Goal: Task Accomplishment & Management: Use online tool/utility

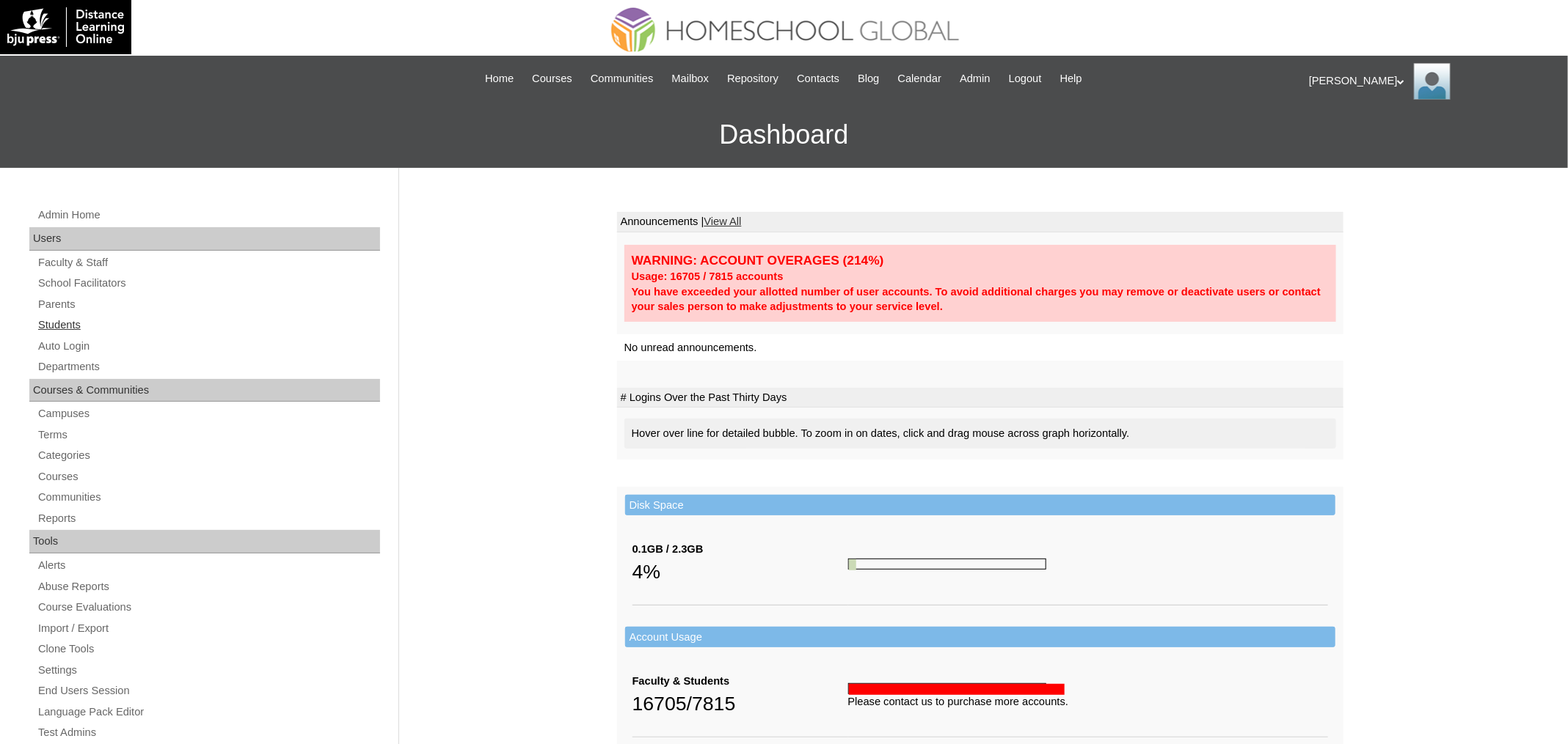
click at [66, 321] on link "Students" at bounding box center [208, 325] width 344 height 18
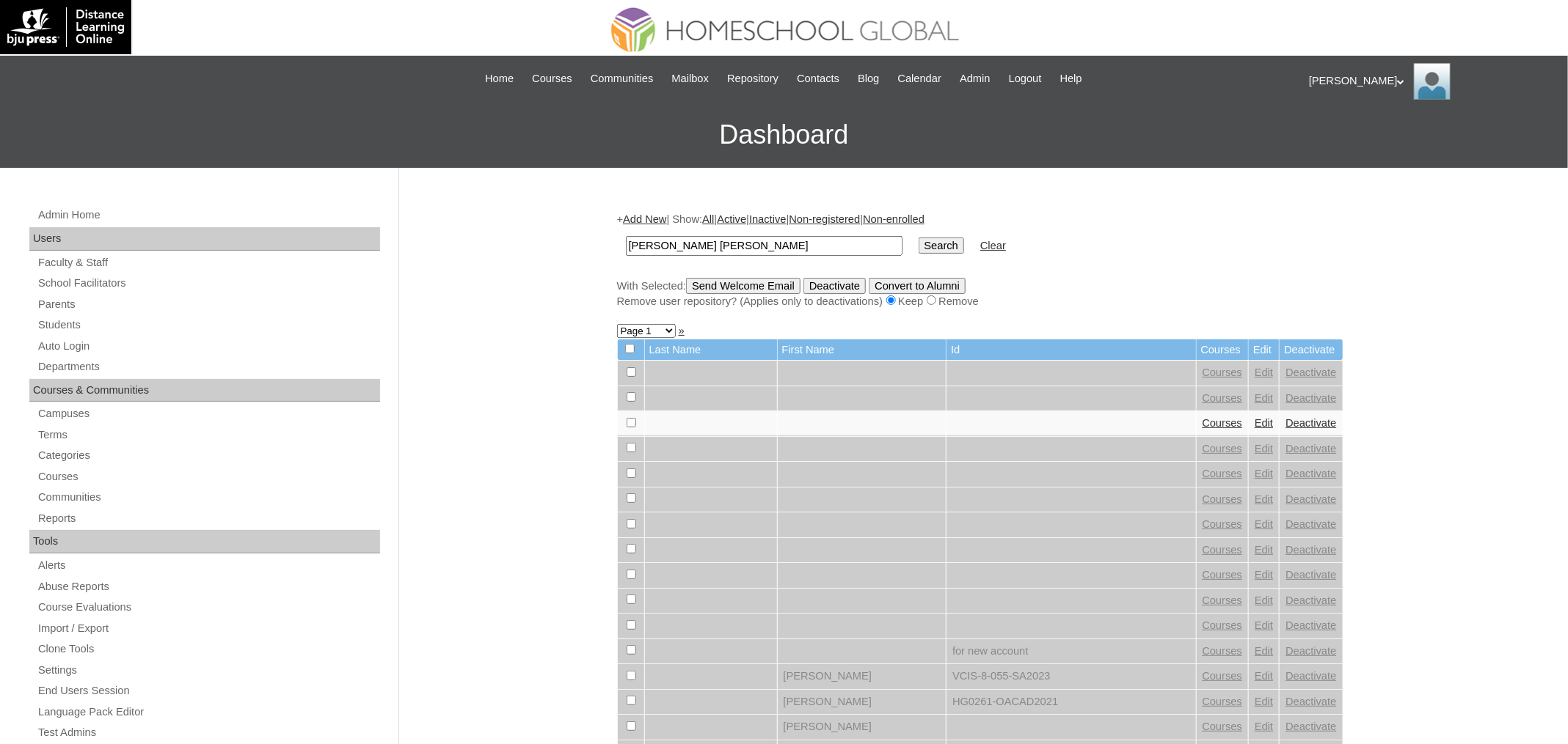
type input "Coleen Bernadette"
click at [919, 238] on input "Search" at bounding box center [942, 245] width 46 height 16
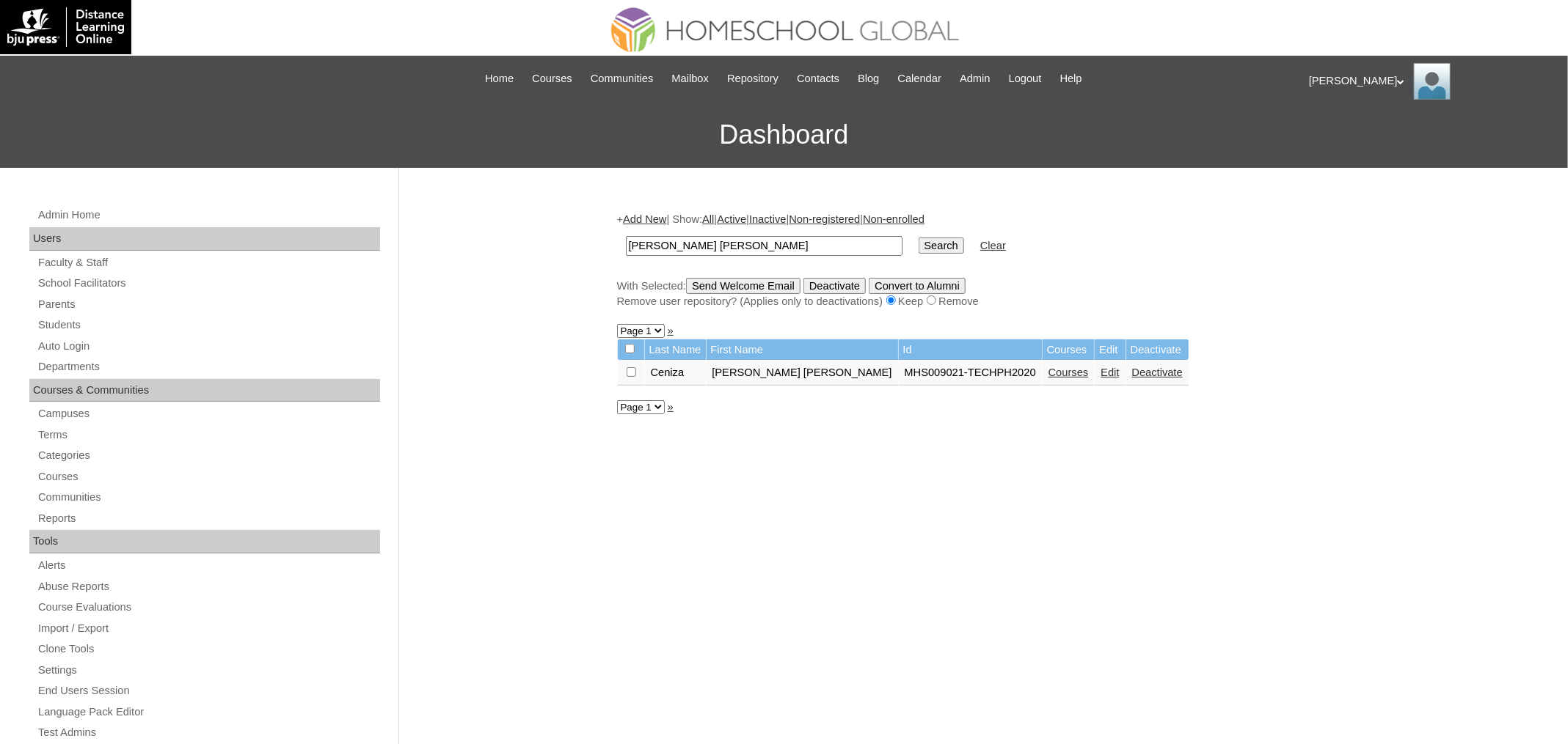
click at [1048, 372] on link "Courses" at bounding box center [1068, 372] width 40 height 11
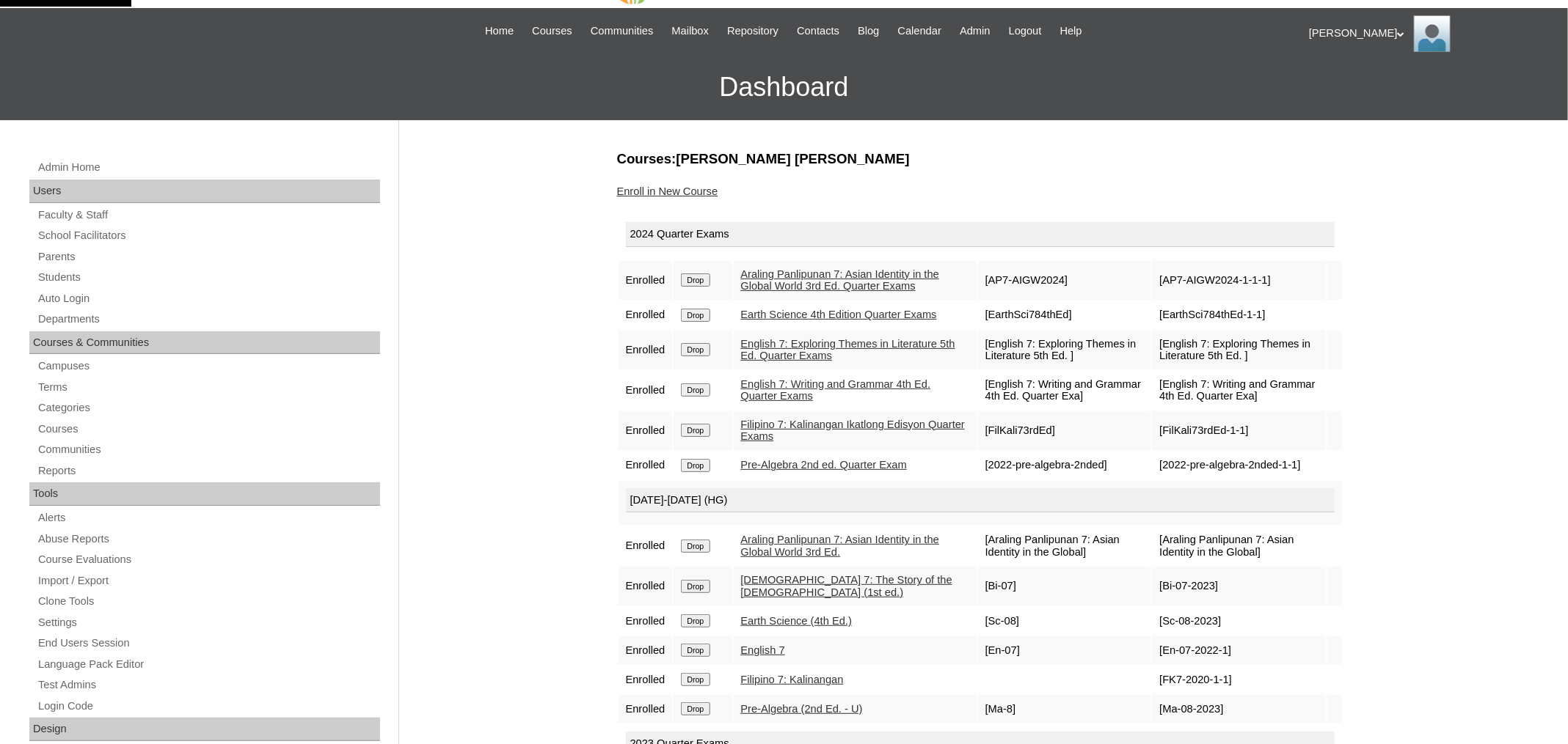
scroll to position [163, 0]
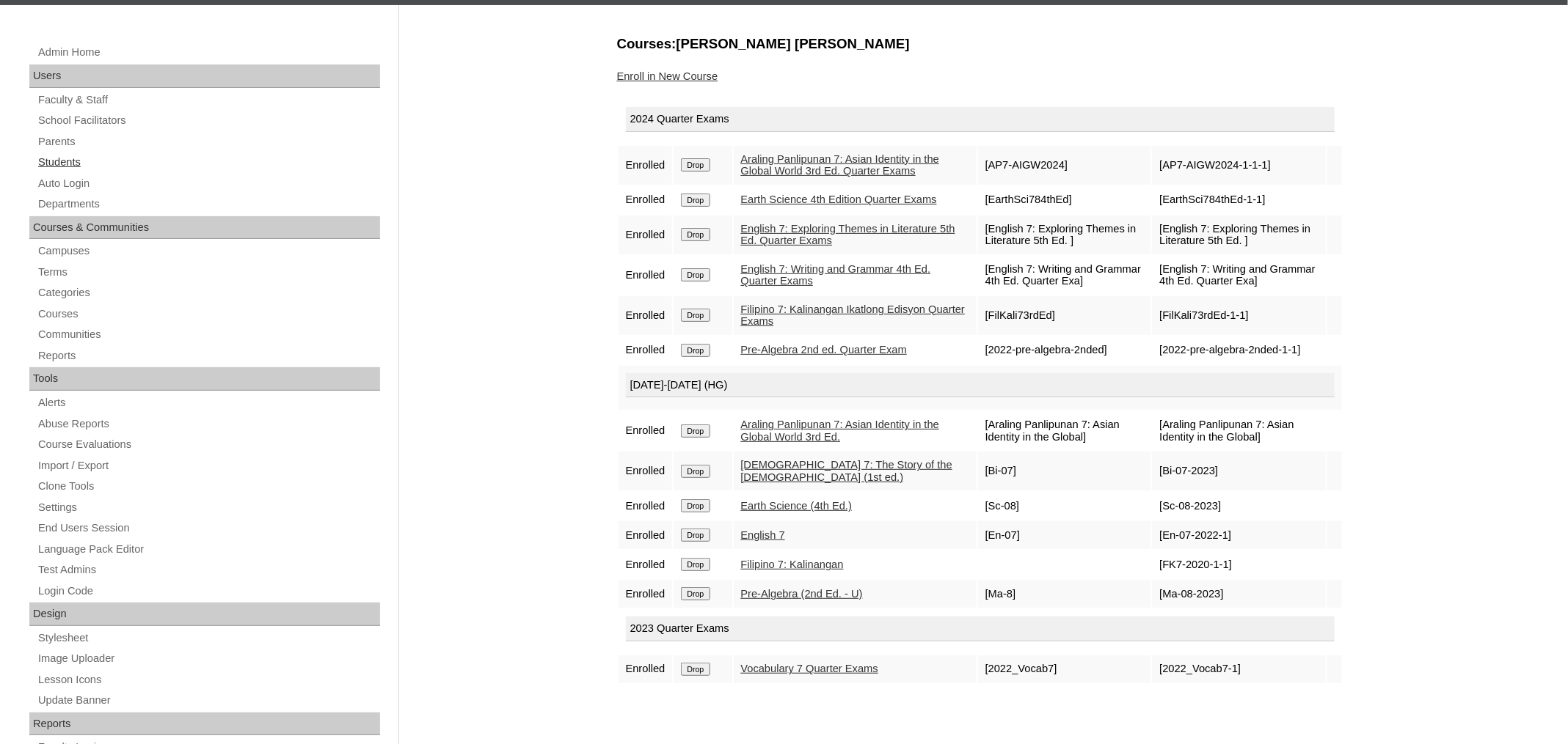
click at [71, 164] on link "Students" at bounding box center [208, 162] width 344 height 18
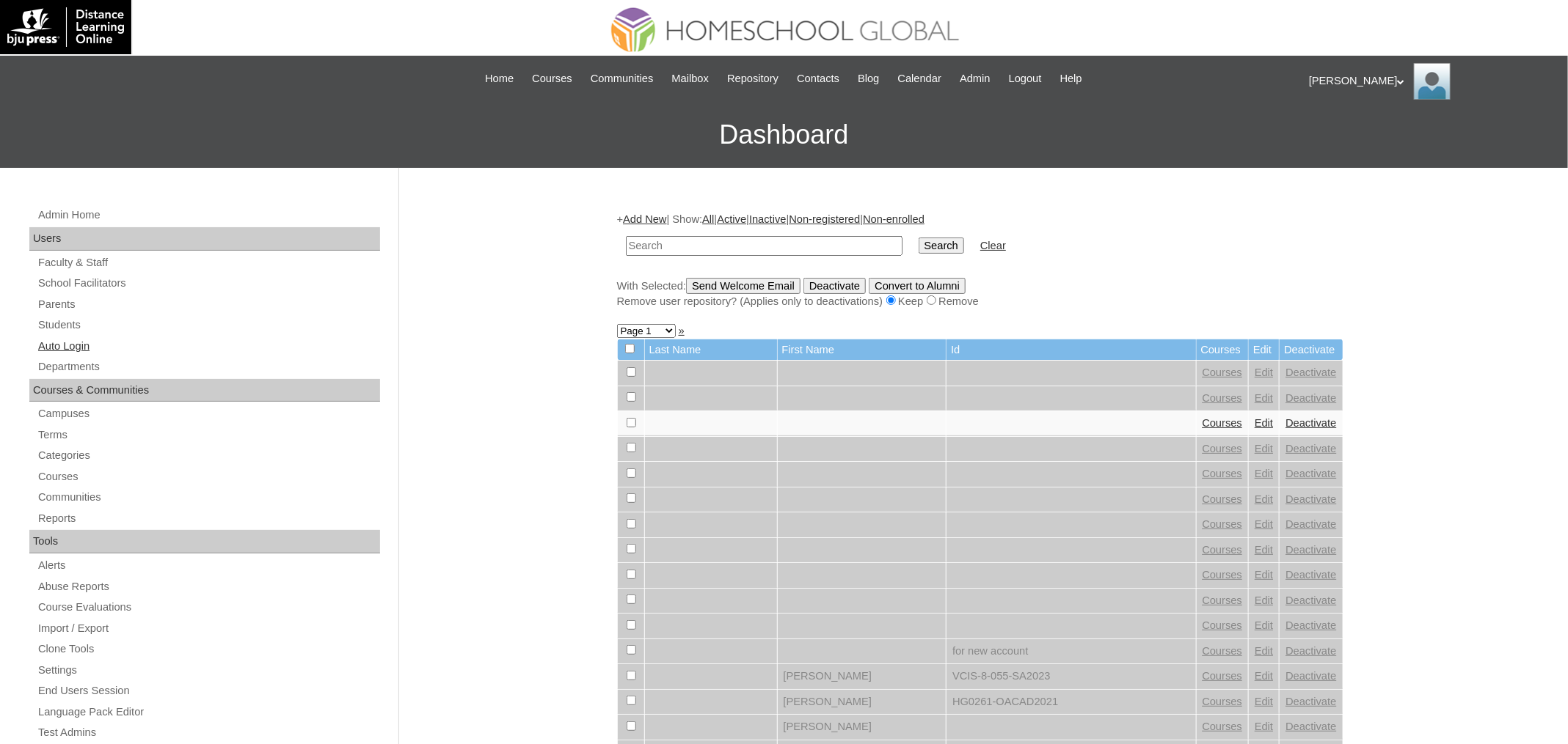
click at [80, 337] on link "Auto Login" at bounding box center [208, 346] width 344 height 18
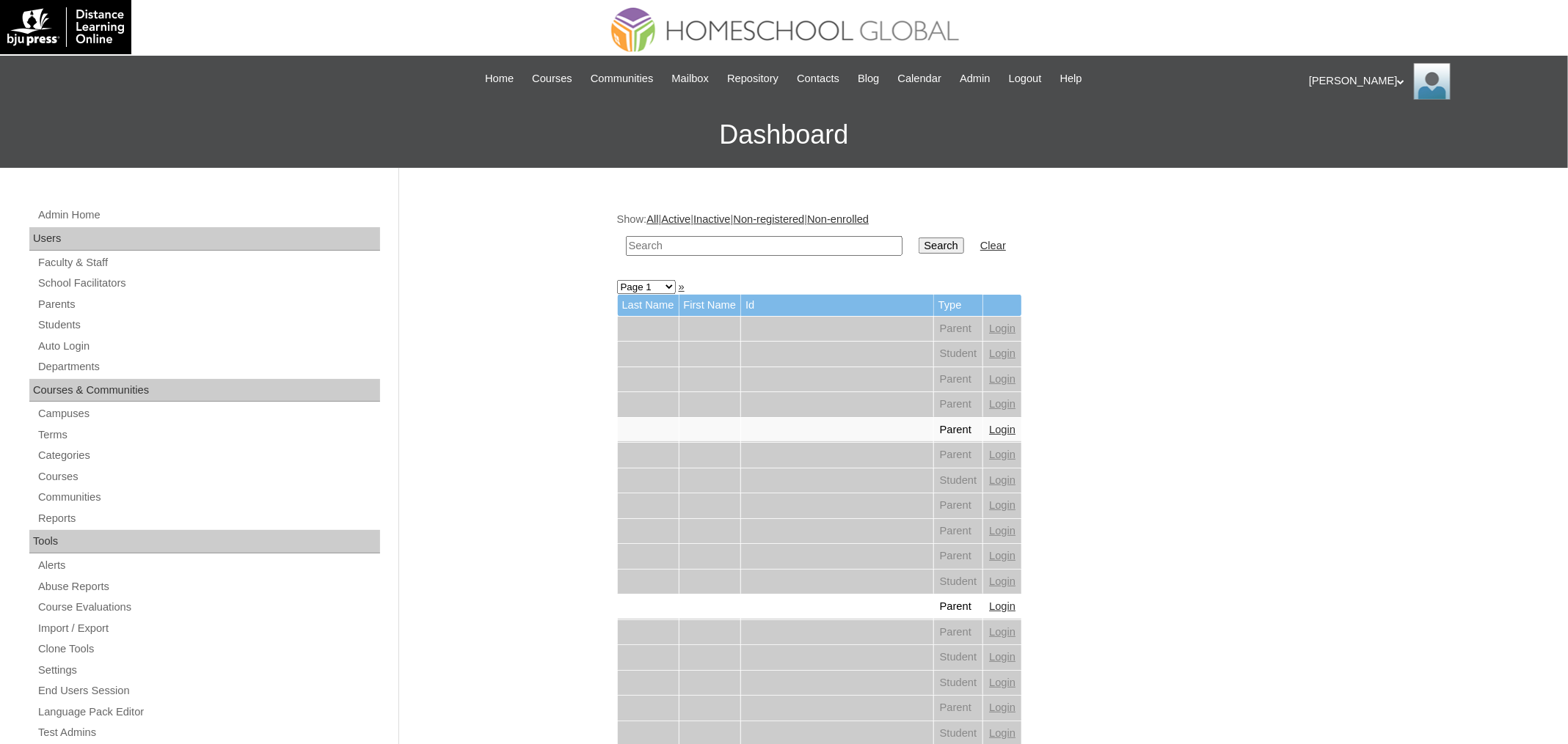
click at [667, 250] on input "text" at bounding box center [763, 246] width 277 height 20
paste input "Coleen Bernadette"
type input "Coleen Bernadette"
click at [919, 238] on input "Search" at bounding box center [942, 245] width 46 height 16
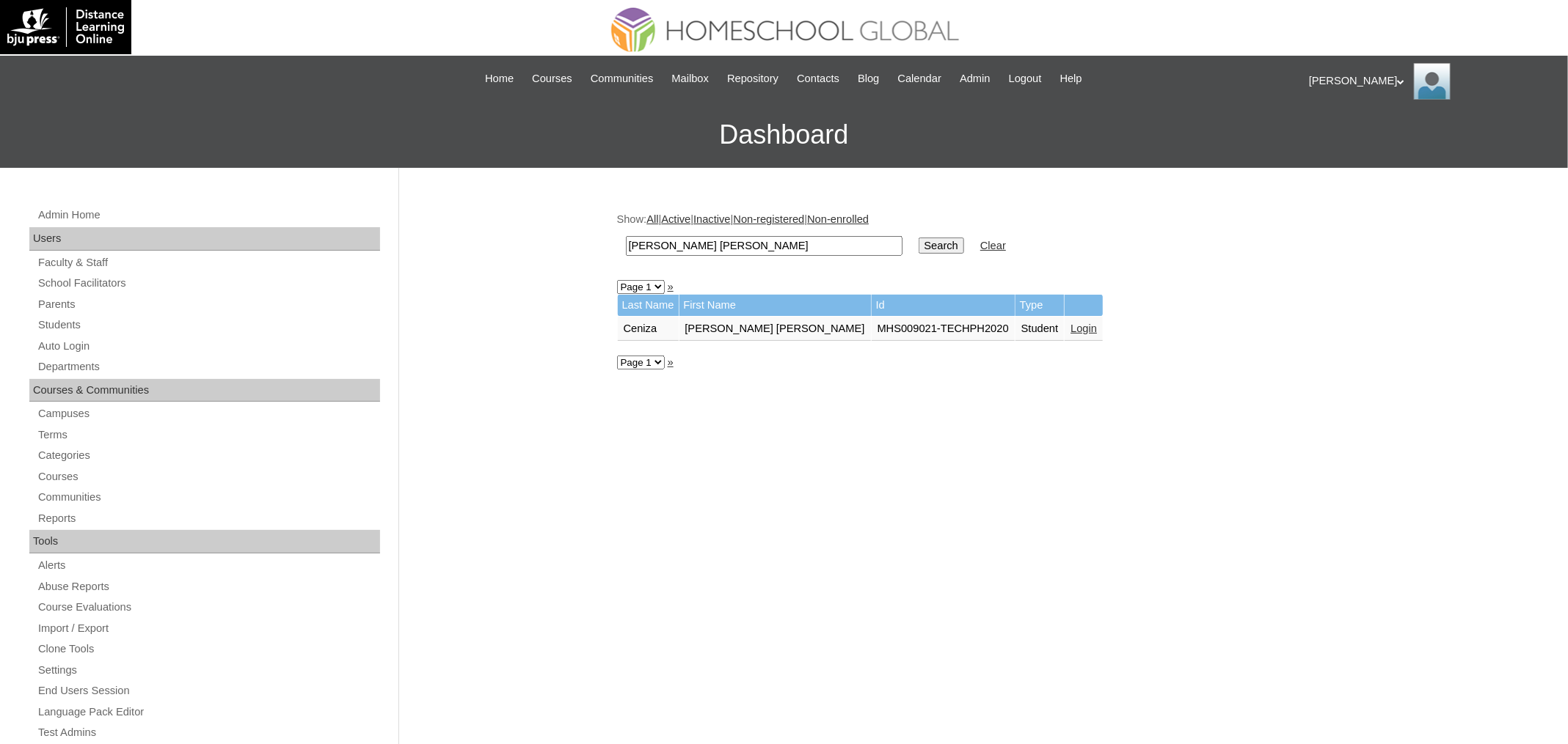
click at [1070, 323] on link "Login" at bounding box center [1083, 328] width 27 height 11
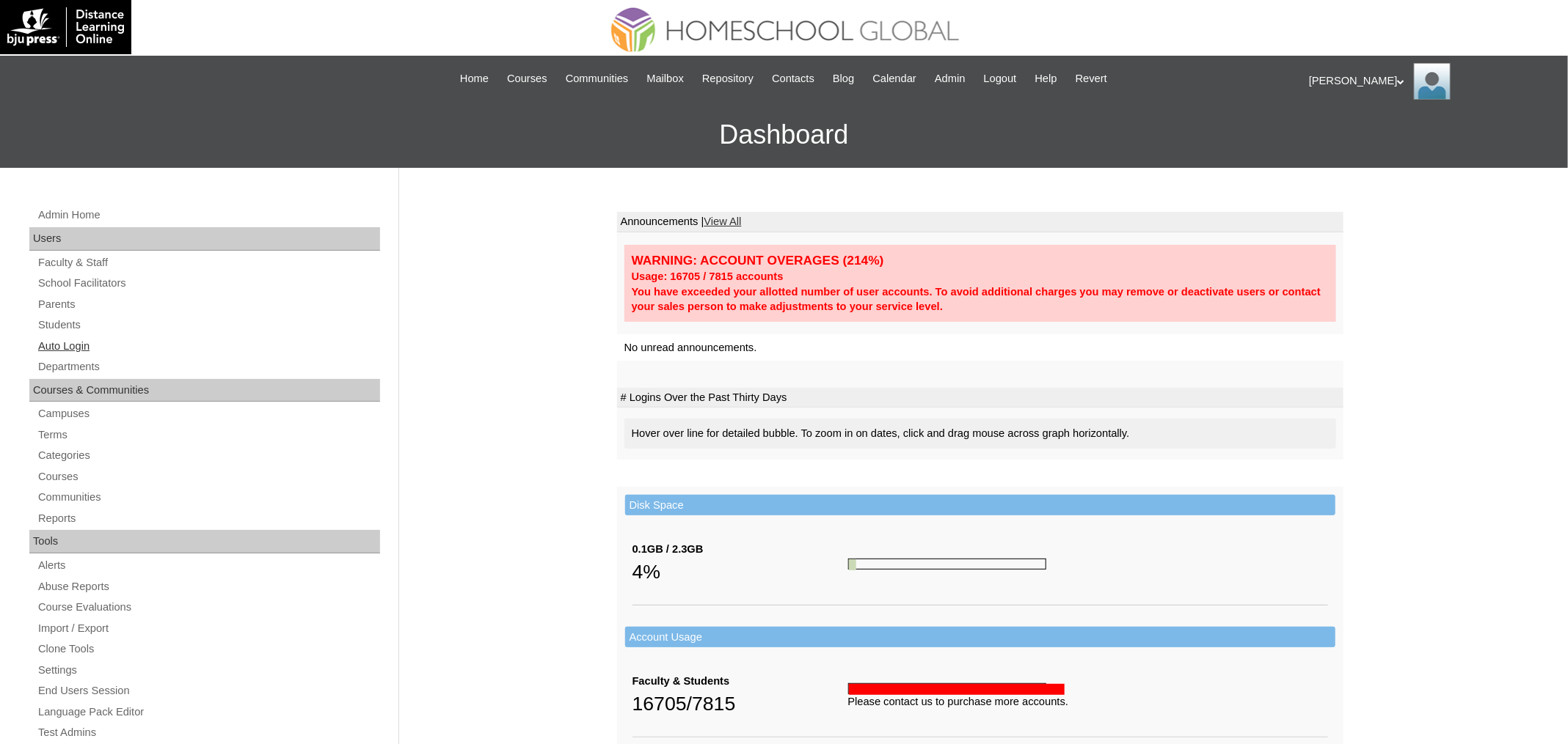
click at [72, 343] on link "Auto Login" at bounding box center [208, 346] width 344 height 18
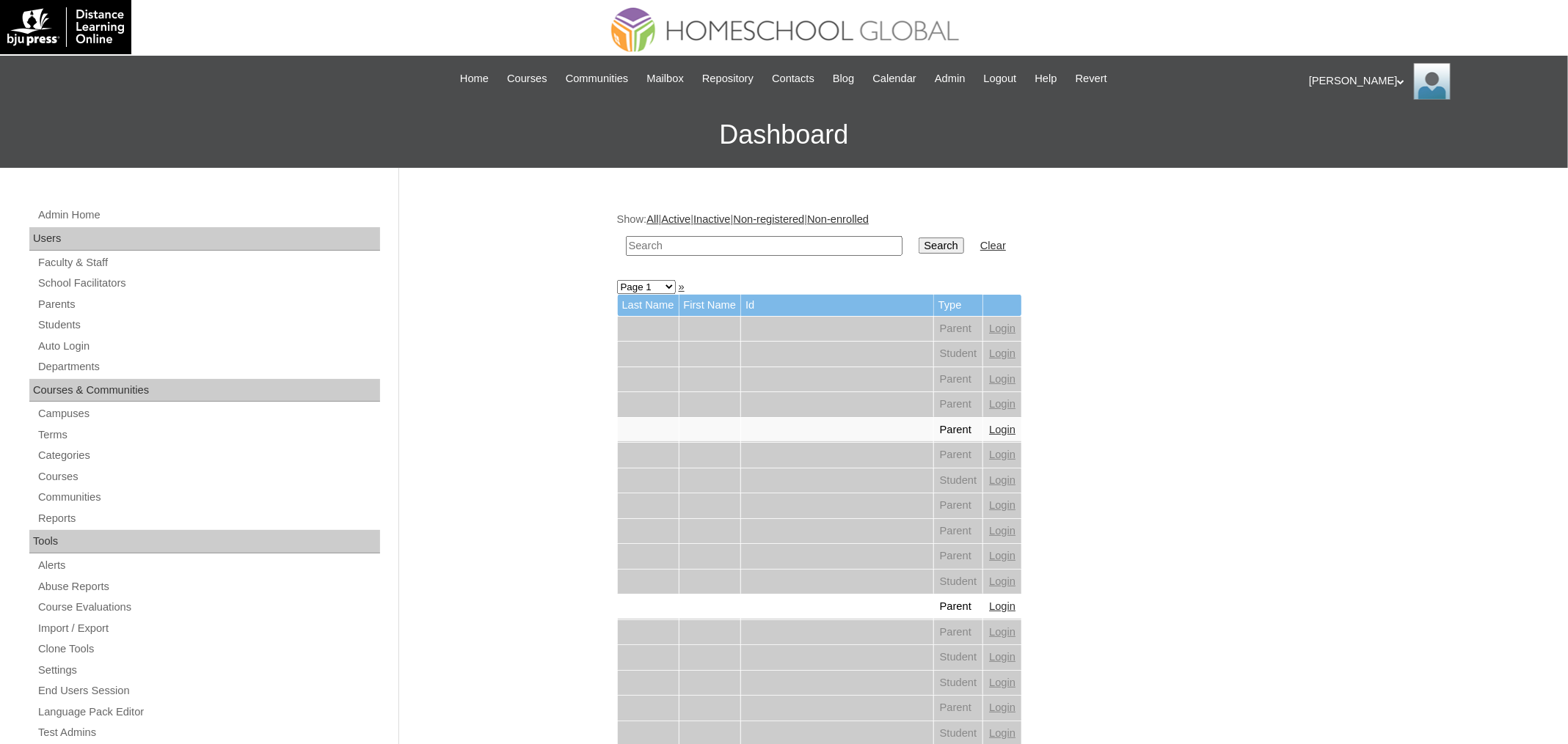
click at [720, 241] on input "text" at bounding box center [763, 246] width 277 height 20
paste input "[PERSON_NAME] [PERSON_NAME]"
type input "[PERSON_NAME] [PERSON_NAME]"
click at [935, 240] on input "Search" at bounding box center [942, 245] width 46 height 16
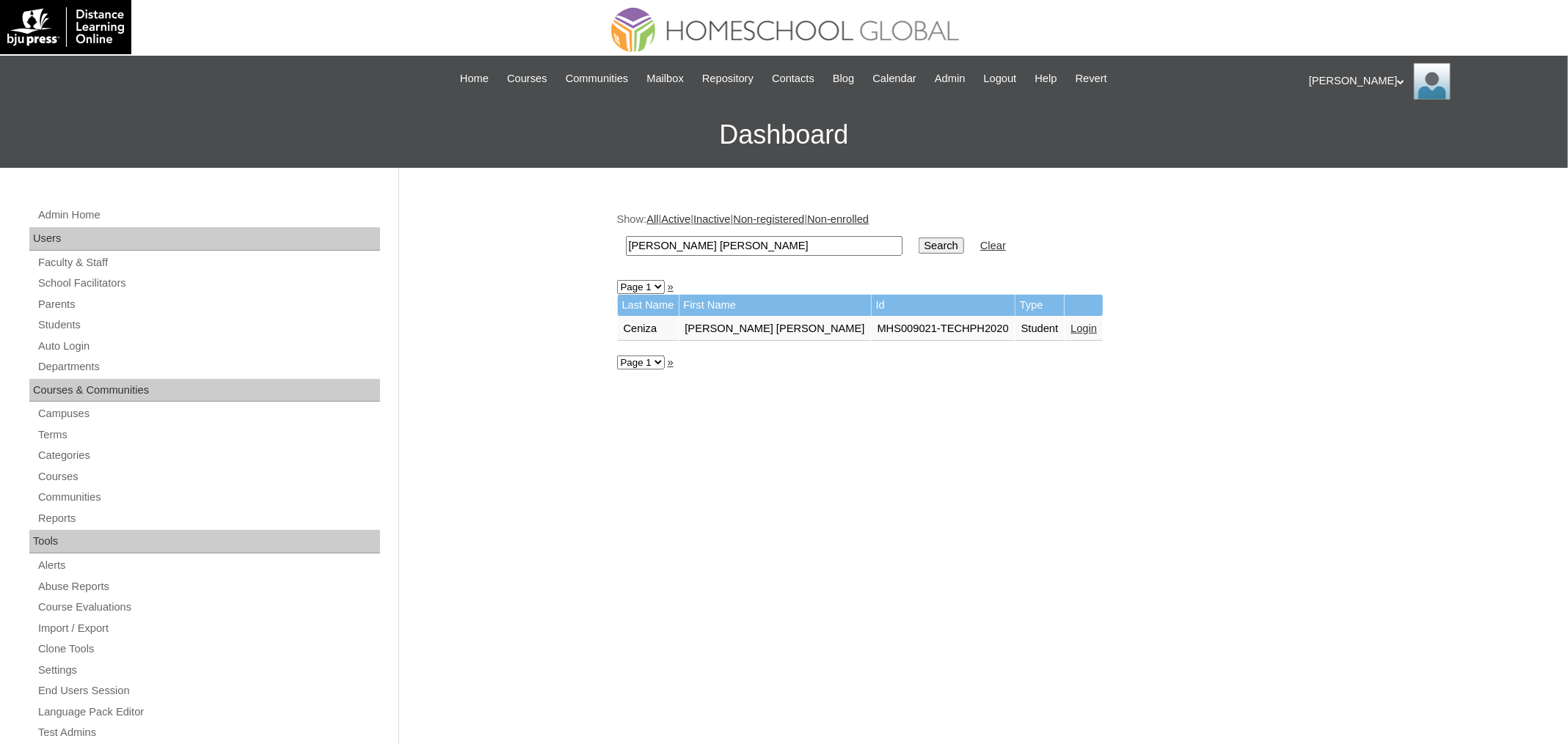
click at [1070, 326] on link "Login" at bounding box center [1083, 328] width 27 height 11
